Goal: Task Accomplishment & Management: Use online tool/utility

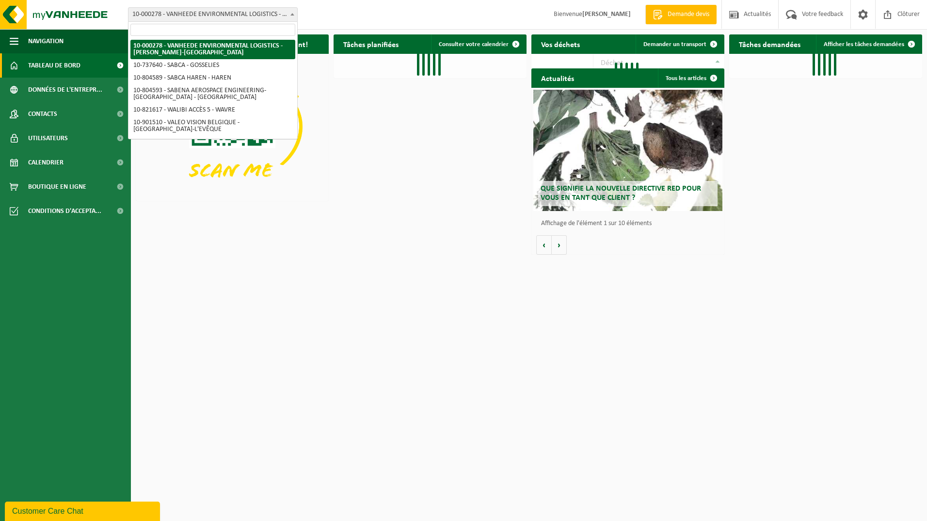
click at [293, 11] on span at bounding box center [293, 14] width 10 height 13
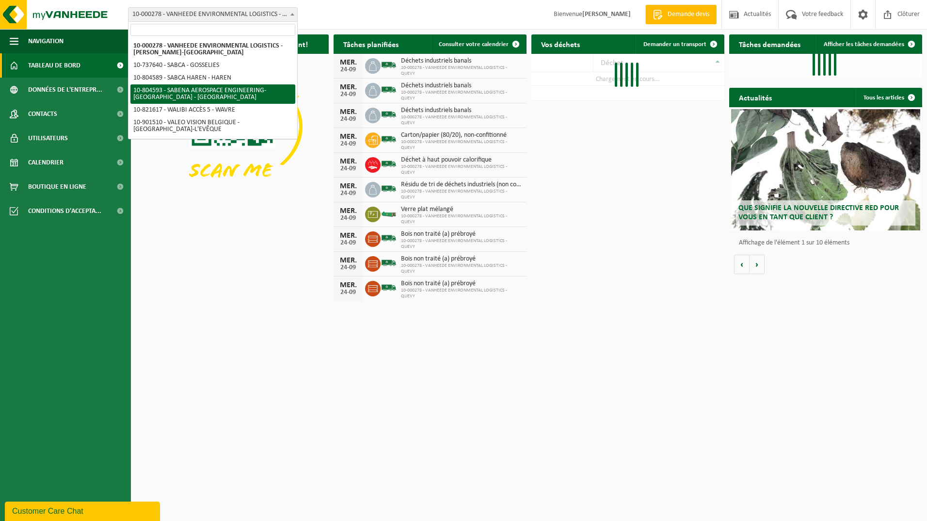
select select "34498"
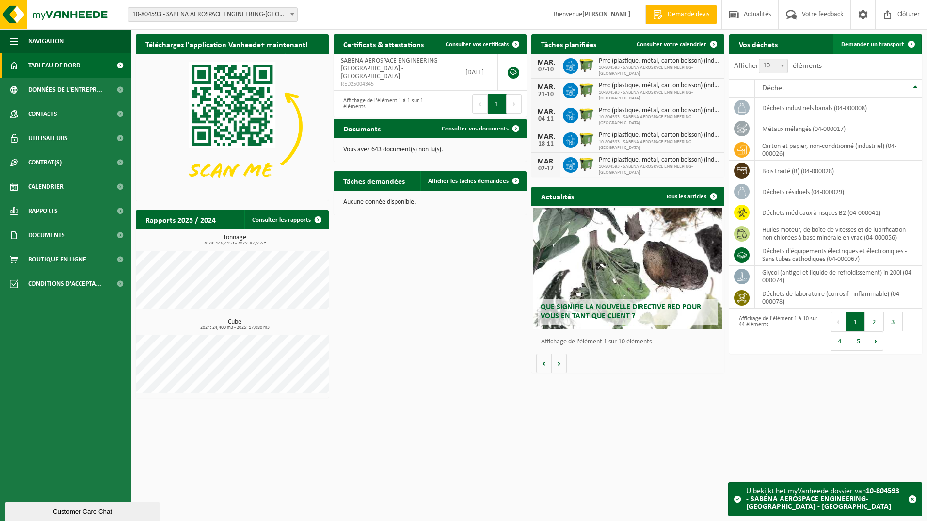
click at [855, 44] on span "Demander un transport" at bounding box center [872, 44] width 63 height 6
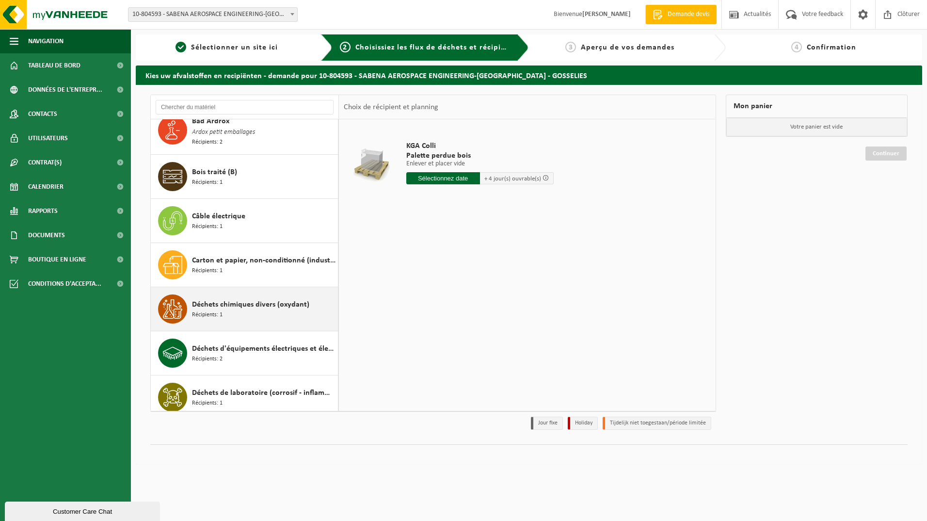
scroll to position [242, 0]
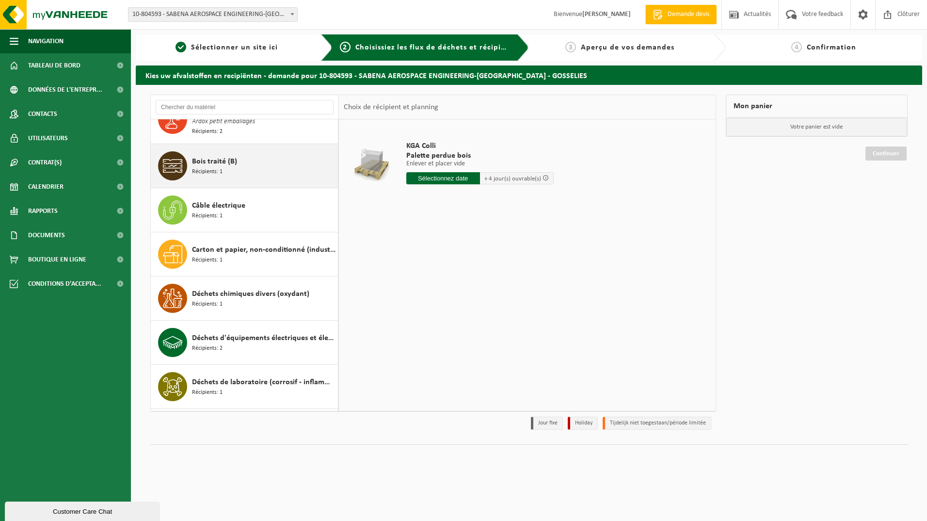
click at [203, 158] on span "Bois traité (B)" at bounding box center [214, 162] width 45 height 12
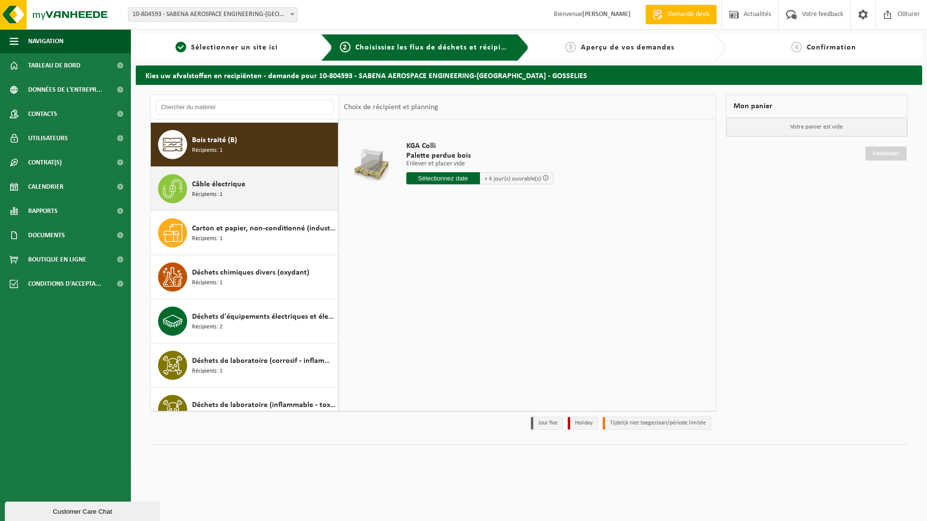
scroll to position [266, 0]
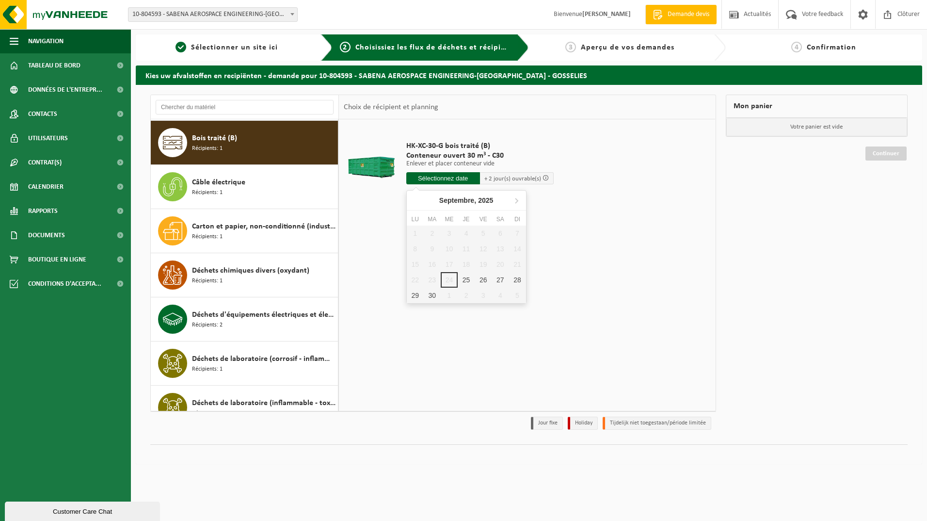
click at [437, 177] on input "text" at bounding box center [443, 178] width 74 height 12
click at [463, 277] on div "25" at bounding box center [466, 280] width 17 height 16
type input "à partir de 2025-09-25"
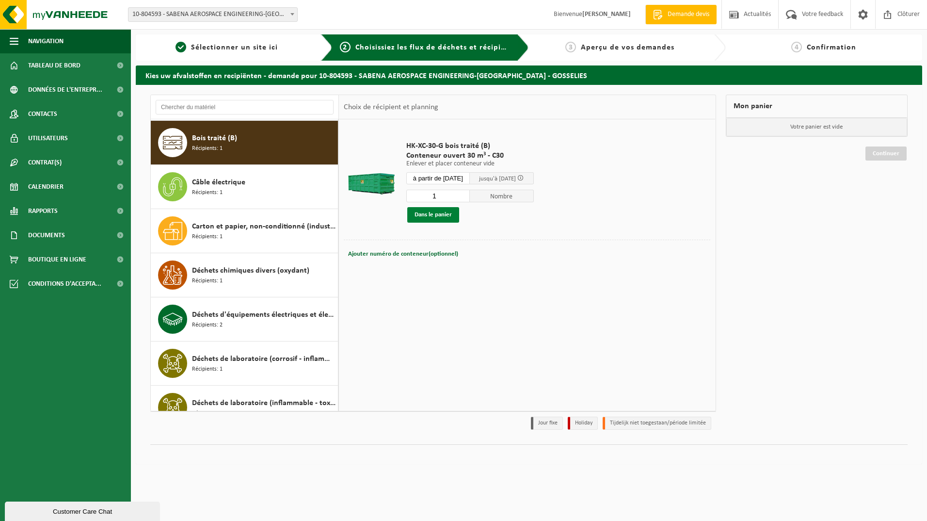
click at [427, 215] on button "Dans le panier" at bounding box center [433, 215] width 52 height 16
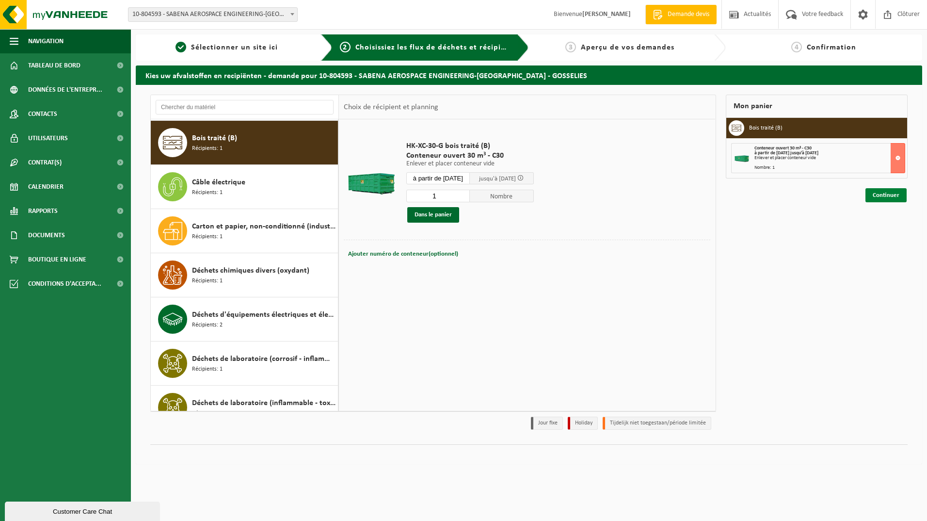
click at [885, 196] on link "Continuer" at bounding box center [886, 195] width 41 height 14
